Goal: Navigation & Orientation: Go to known website

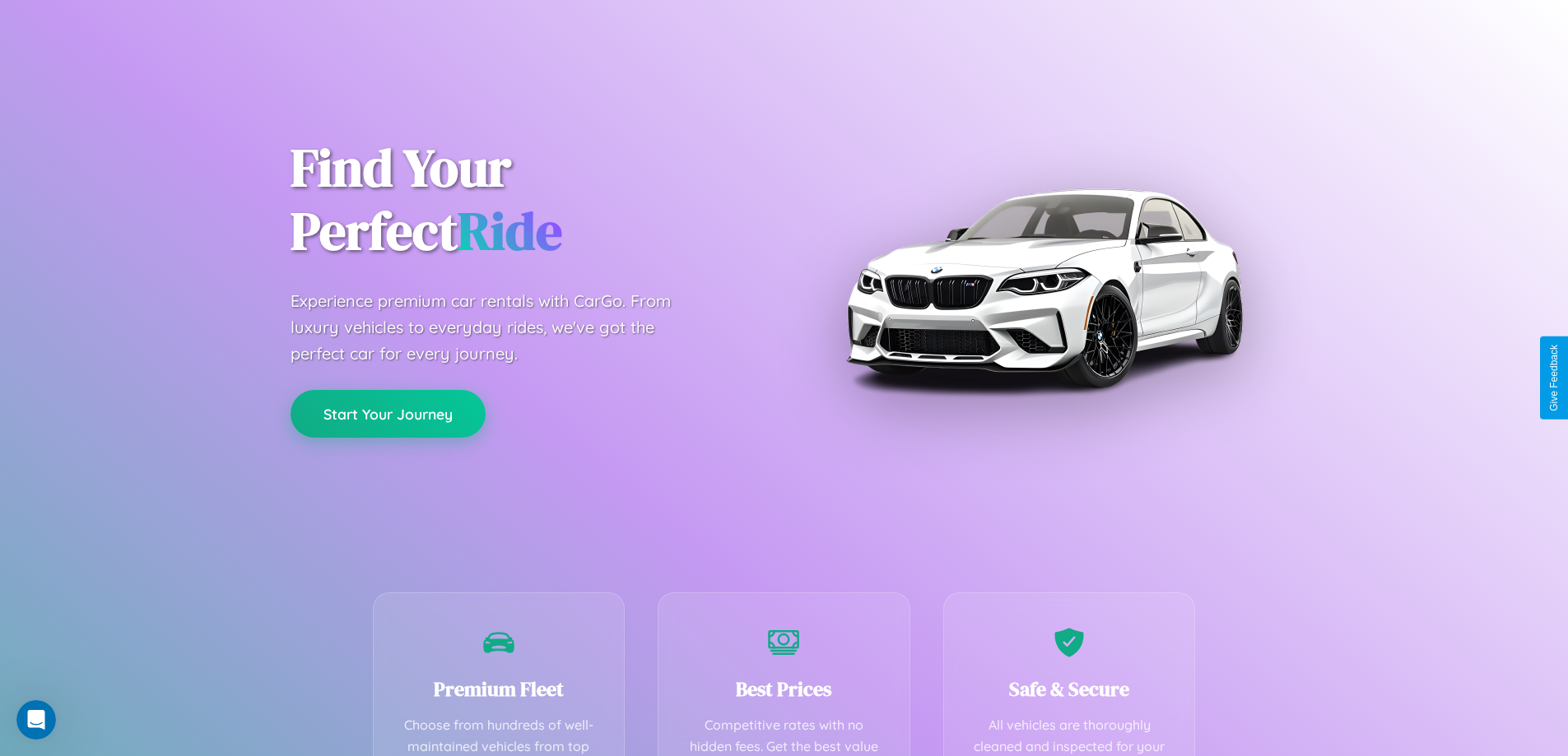
click at [388, 413] on button "Start Your Journey" at bounding box center [388, 413] width 195 height 47
click at [388, 413] on button "Start Your Journey" at bounding box center [388, 413] width 195 height 47
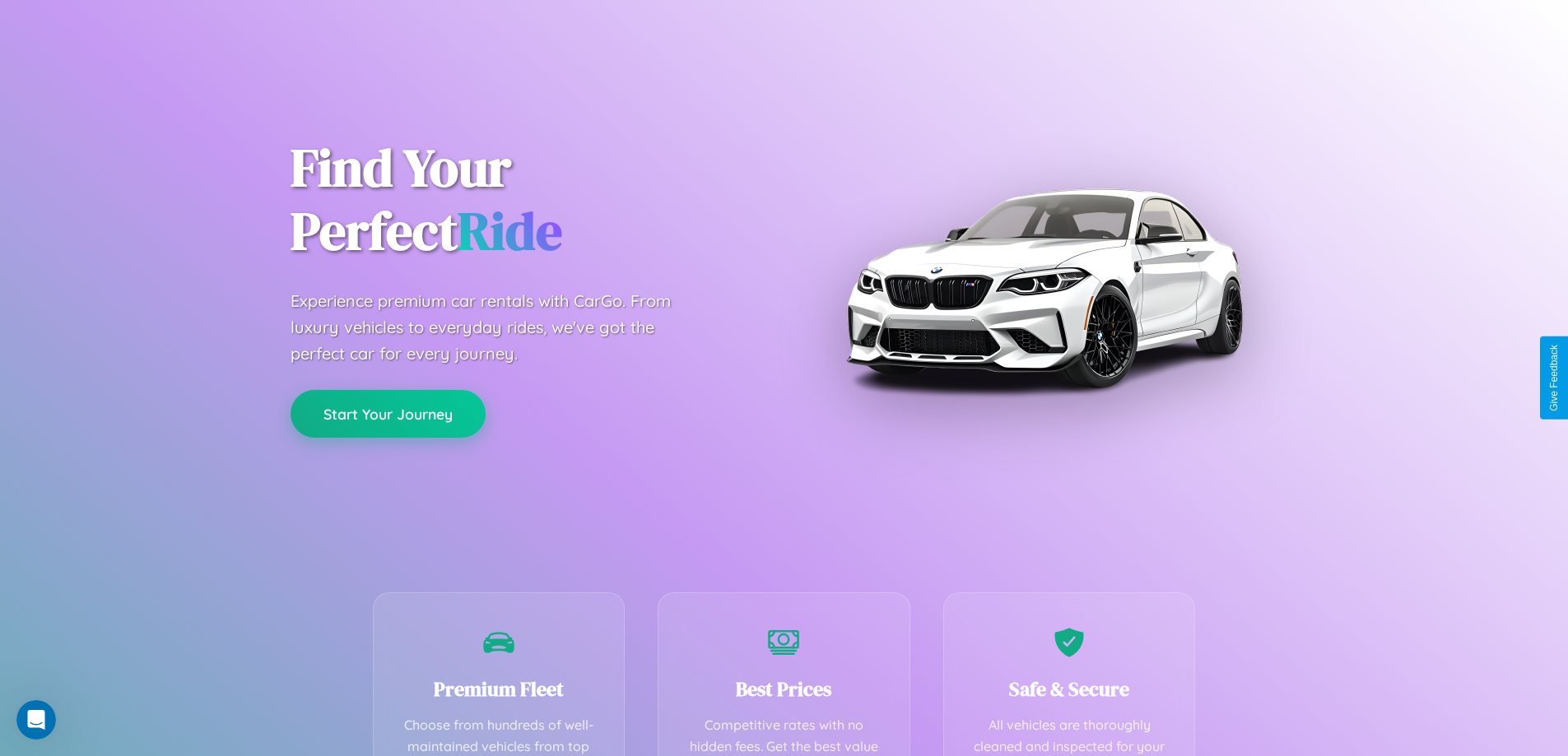
click at [388, 413] on button "Start Your Journey" at bounding box center [388, 413] width 195 height 47
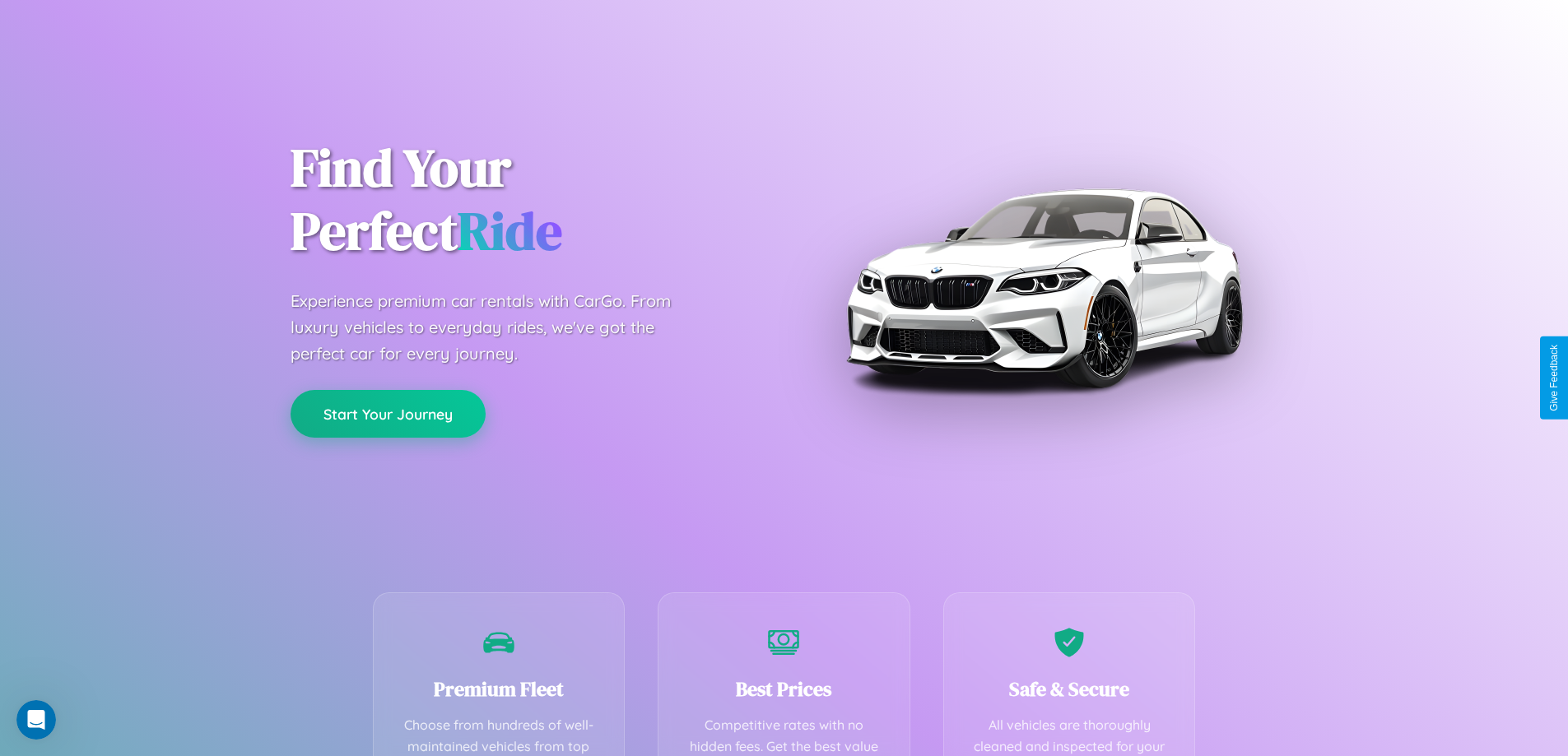
click at [388, 413] on button "Start Your Journey" at bounding box center [388, 413] width 195 height 47
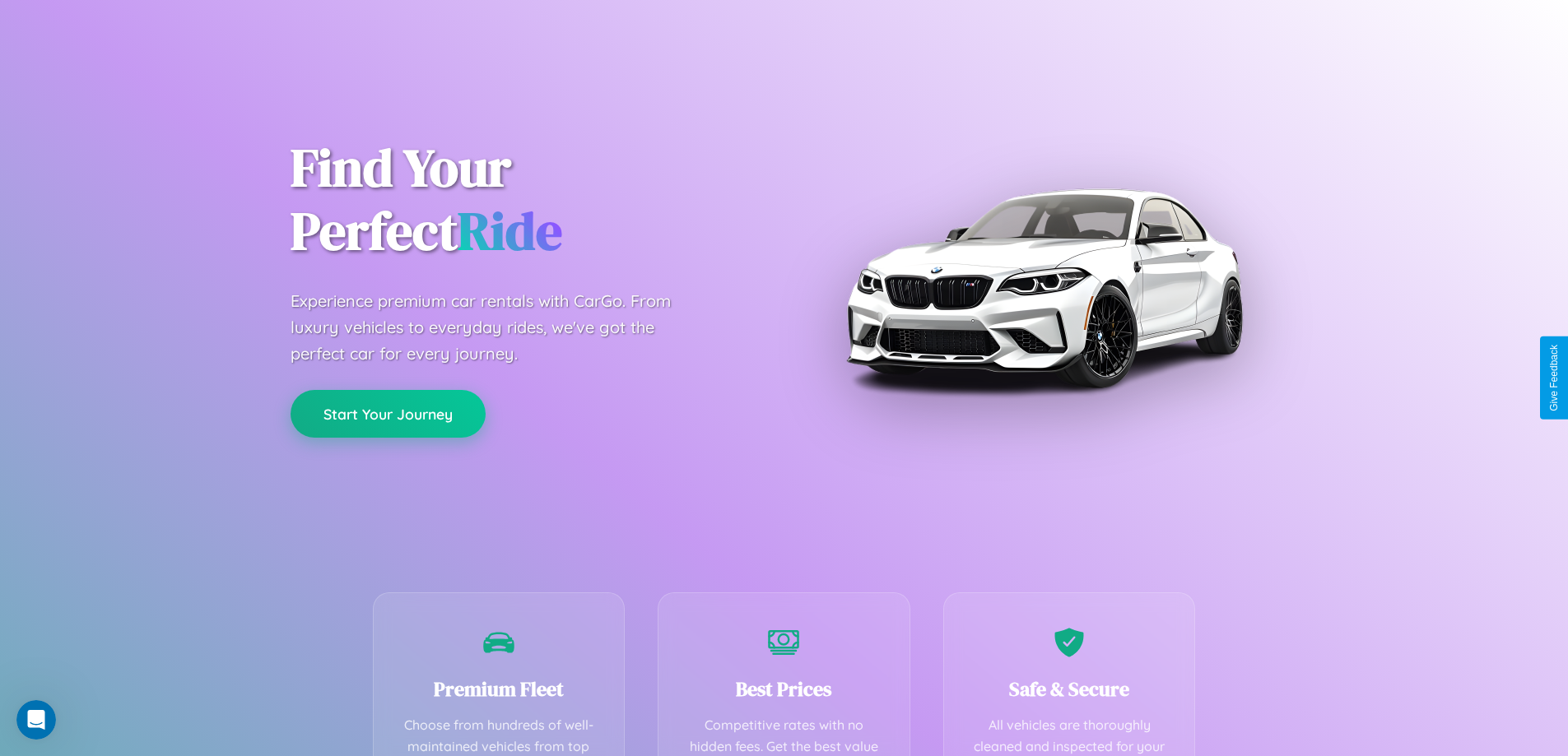
click at [388, 413] on button "Start Your Journey" at bounding box center [388, 413] width 195 height 47
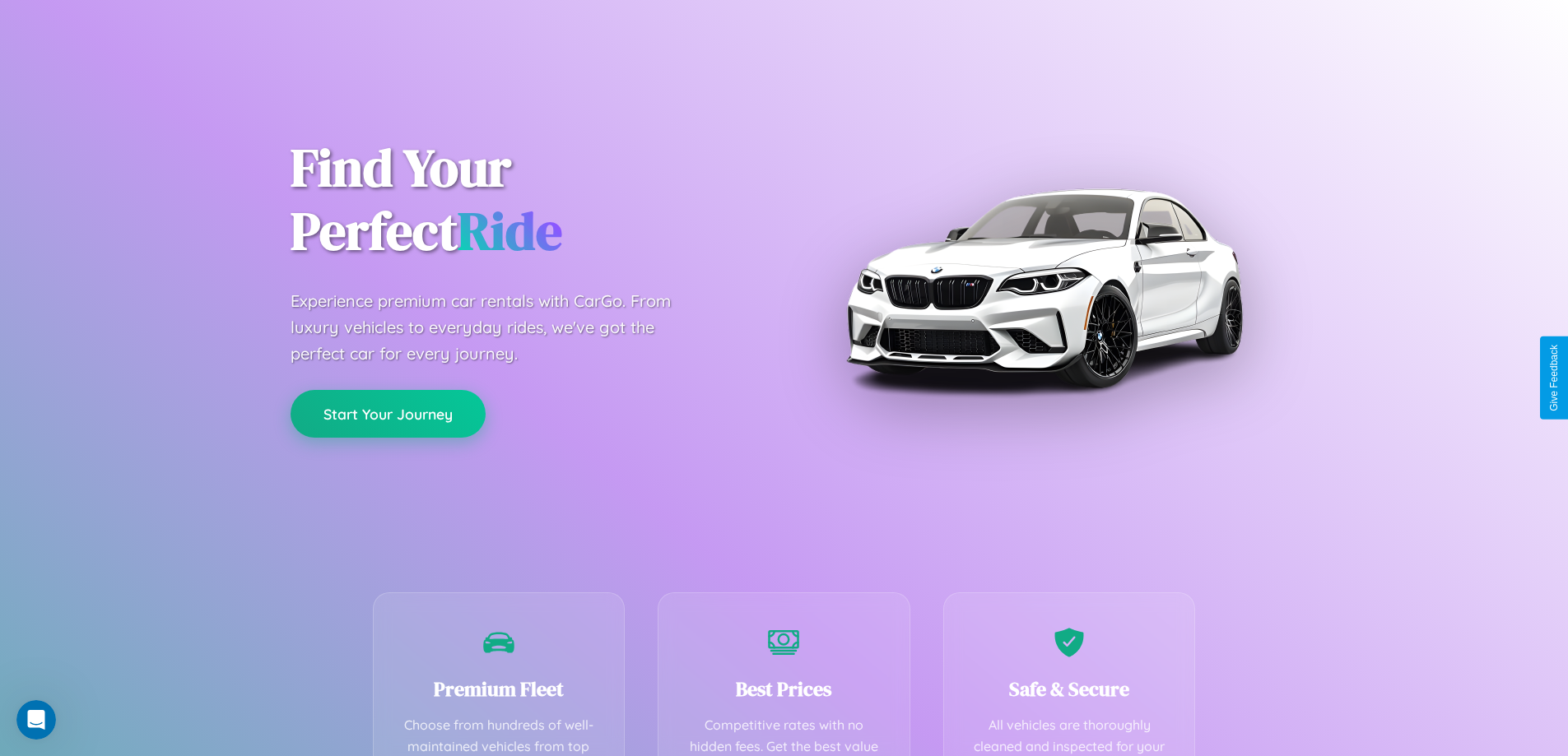
click at [388, 413] on button "Start Your Journey" at bounding box center [388, 413] width 195 height 47
